Goal: Task Accomplishment & Management: Complete application form

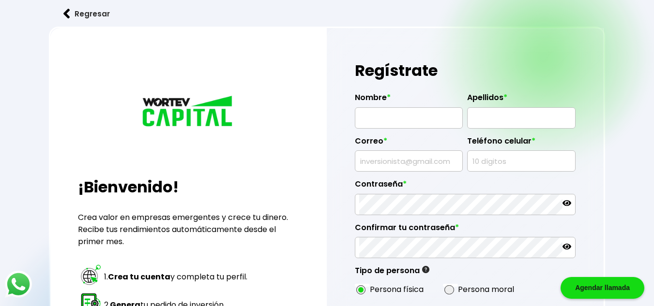
scroll to position [3, 0]
click at [411, 119] on input "text" at bounding box center [408, 118] width 99 height 20
type input "GENARO"
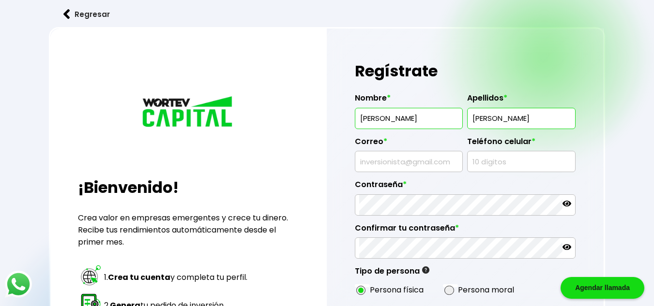
drag, startPoint x: 518, startPoint y: 116, endPoint x: 465, endPoint y: 117, distance: 52.8
click at [465, 117] on div "Nombre * GENARO Apellidos * CAMACHO Correo * Teléfono celular * Contraseña * Co…" at bounding box center [465, 192] width 221 height 213
click at [473, 119] on input "CAMACHO" at bounding box center [520, 118] width 99 height 20
type input "MENDOZA CAMACHO"
click at [425, 165] on input "text" at bounding box center [408, 161] width 99 height 20
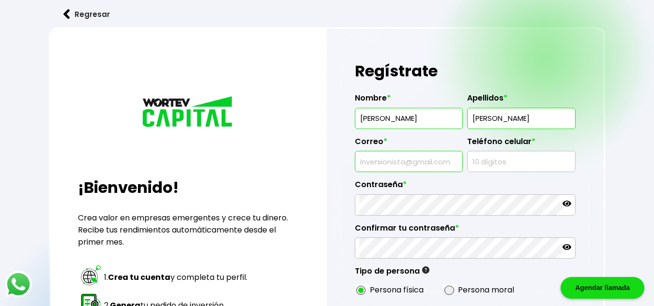
type input "[EMAIL_ADDRESS][DOMAIN_NAME]"
click at [488, 162] on input "text" at bounding box center [520, 161] width 99 height 20
type input "9541182021"
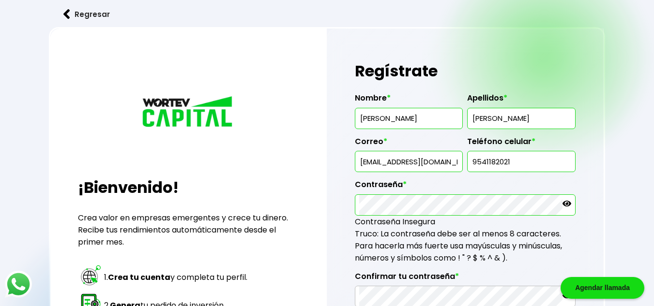
click at [567, 202] on icon at bounding box center [566, 203] width 9 height 9
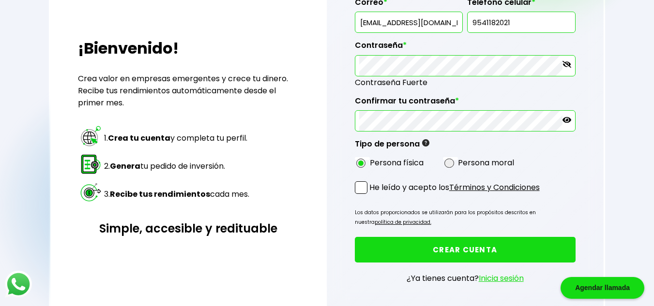
scroll to position [146, 0]
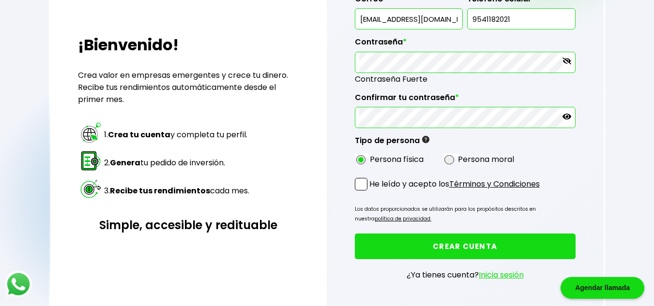
click at [421, 187] on p "He leído y acepto los Términos y Condiciones" at bounding box center [454, 184] width 170 height 12
click at [371, 192] on input "He leído y acepto los Términos y Condiciones" at bounding box center [371, 192] width 0 height 0
click at [492, 244] on button "CREAR CUENTA" at bounding box center [465, 247] width 221 height 26
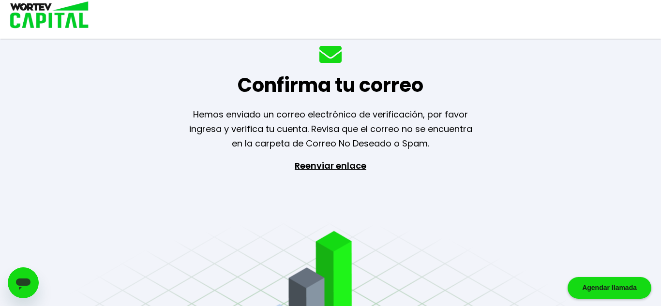
click at [316, 167] on p "Reenviar enlace" at bounding box center [330, 210] width 89 height 102
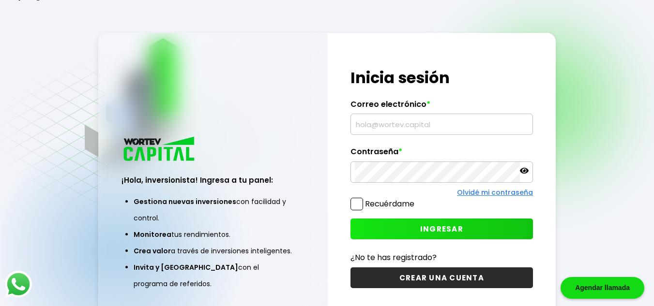
type input "[EMAIL_ADDRESS][DOMAIN_NAME]"
click at [522, 172] on icon at bounding box center [524, 171] width 9 height 6
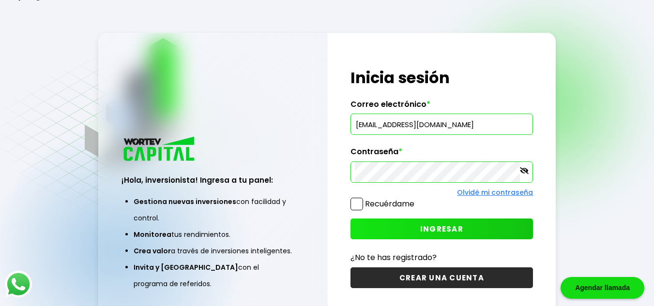
click at [442, 229] on span "INGRESAR" at bounding box center [441, 229] width 43 height 10
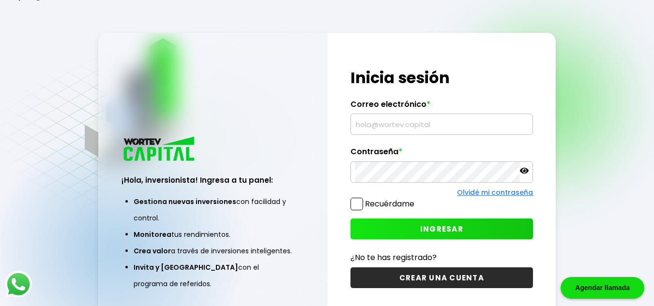
type input "[EMAIL_ADDRESS][DOMAIN_NAME]"
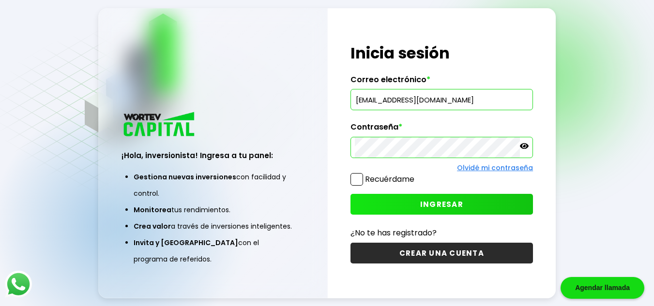
scroll to position [48, 0]
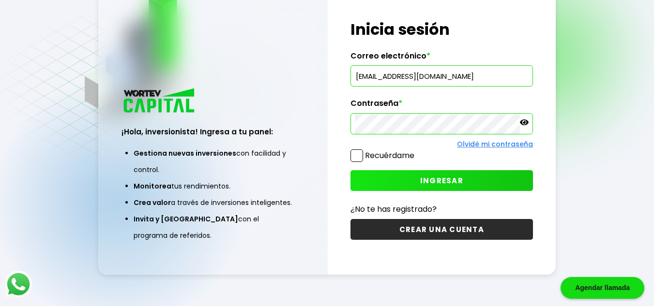
click at [485, 180] on button "INGRESAR" at bounding box center [441, 180] width 182 height 21
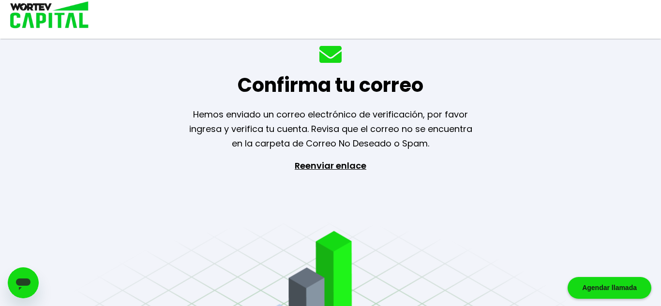
click at [18, 283] on icon "Abrir ventana de mensajería" at bounding box center [23, 285] width 15 height 12
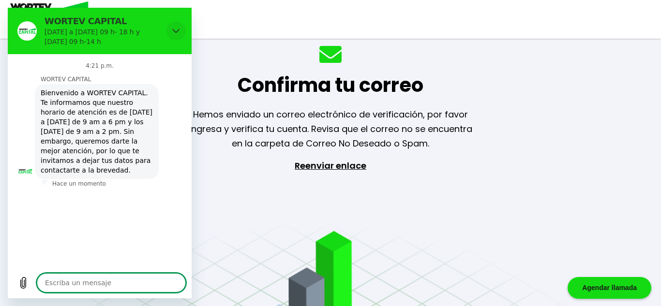
type textarea "x"
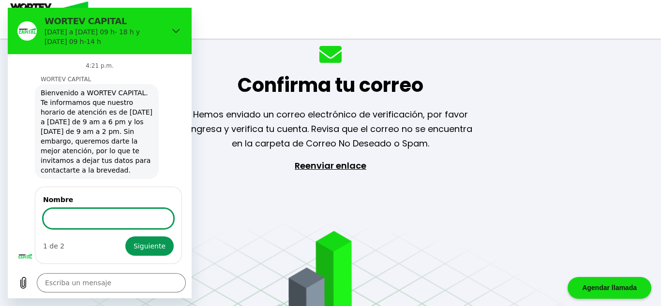
click at [531, 103] on div "Confirma tu correo Hemos enviado un correo electrónico de verificación, por fav…" at bounding box center [330, 153] width 661 height 306
